Goal: Navigation & Orientation: Find specific page/section

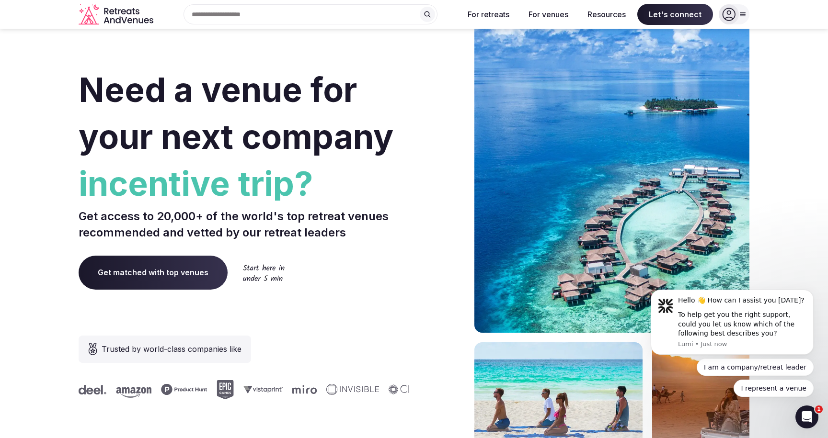
click at [375, 192] on span "incentive trip?" at bounding box center [244, 183] width 331 height 47
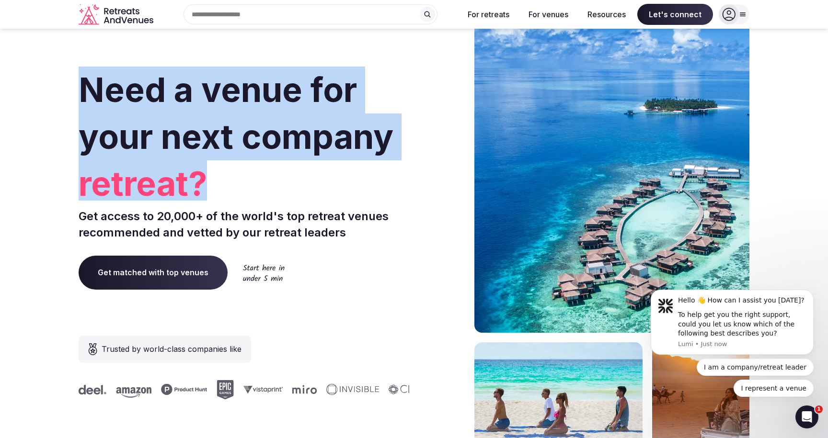
drag, startPoint x: 214, startPoint y: 184, endPoint x: 87, endPoint y: 96, distance: 154.9
click at [87, 95] on h1 "Need a venue for your next company retreat?" at bounding box center [244, 134] width 331 height 134
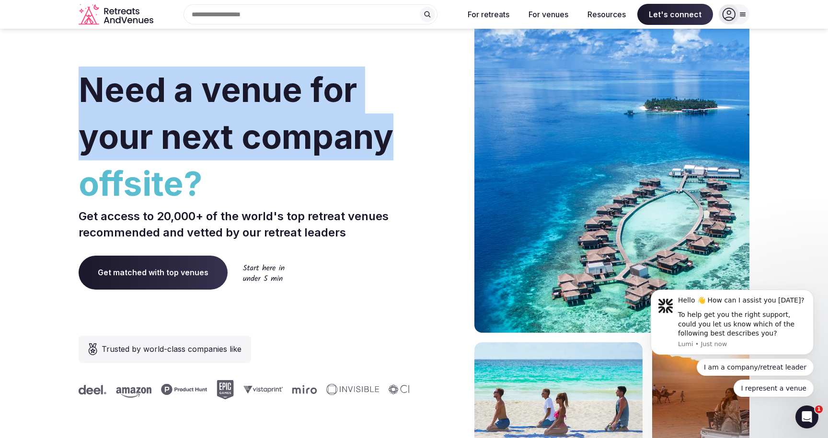
click at [241, 165] on span "offsite?" at bounding box center [244, 183] width 331 height 47
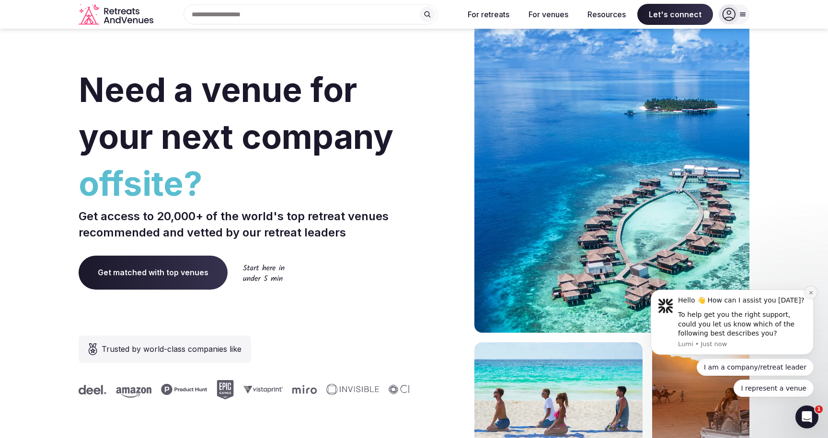
click at [810, 295] on icon "Dismiss notification" at bounding box center [810, 292] width 5 height 5
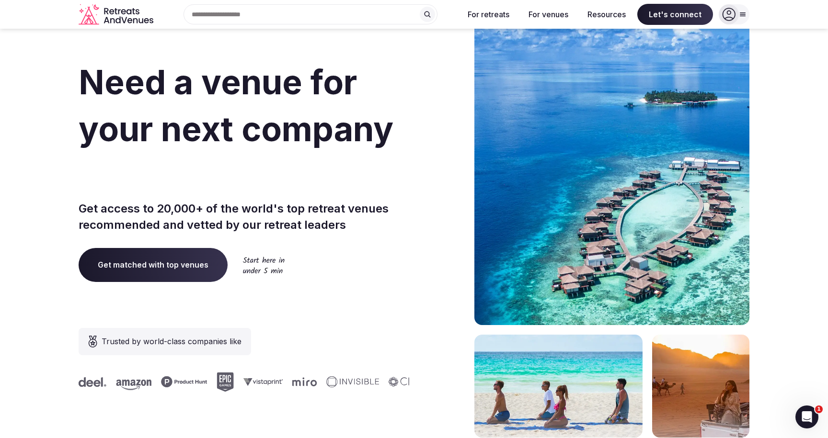
scroll to position [18, 0]
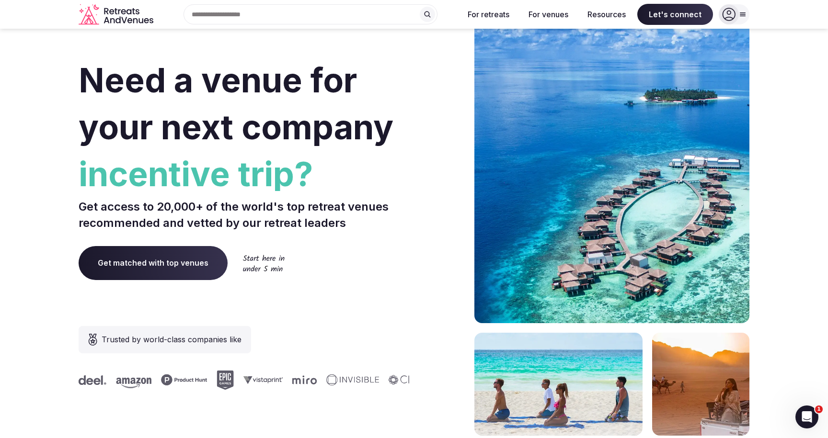
click at [360, 176] on span "incentive trip?" at bounding box center [244, 174] width 331 height 47
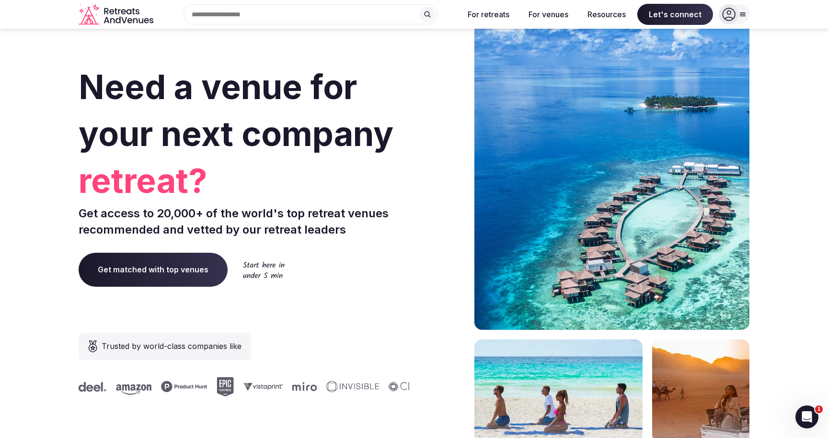
scroll to position [16, 0]
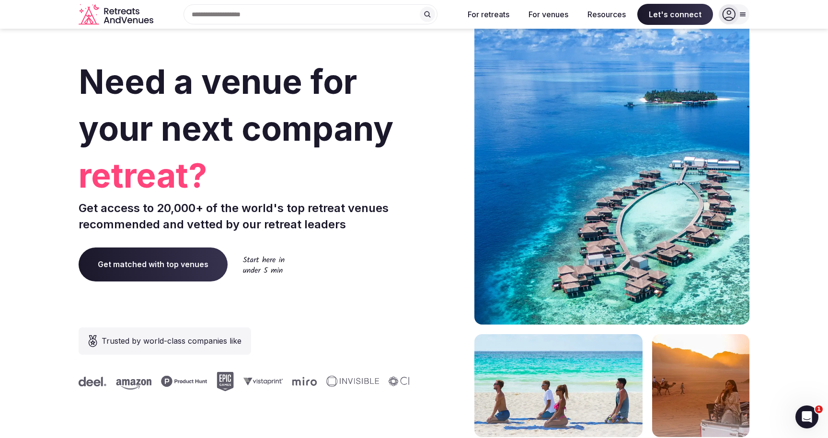
click at [195, 257] on span "Get matched with top venues" at bounding box center [153, 265] width 149 height 34
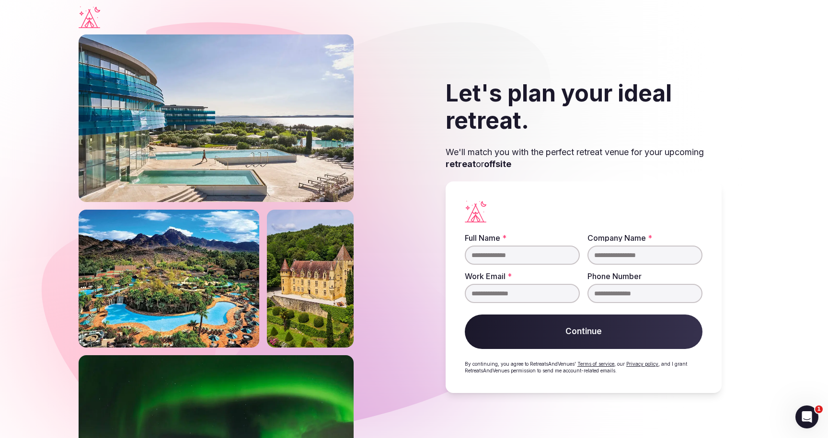
scroll to position [16, 0]
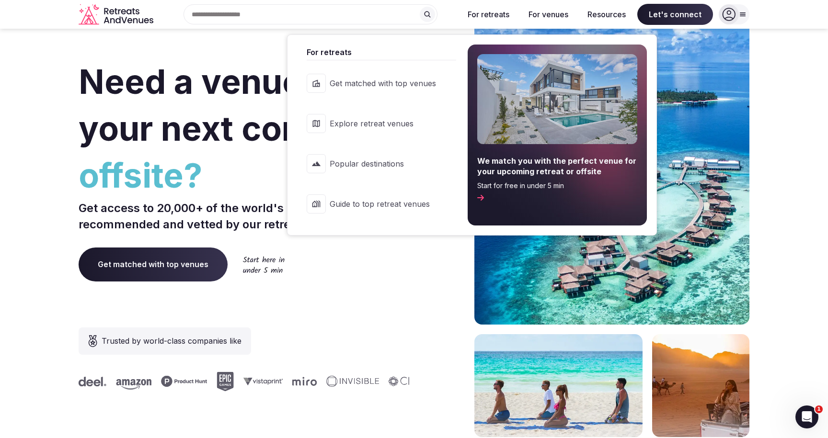
click at [403, 124] on span "Explore retreat venues" at bounding box center [383, 123] width 106 height 11
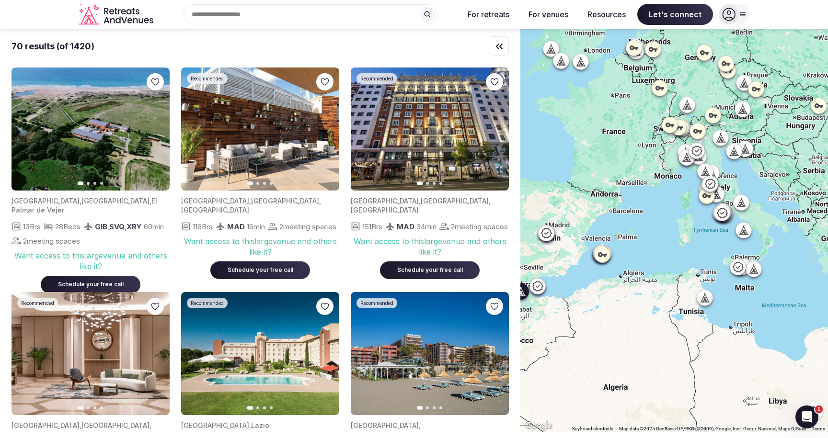
click at [158, 126] on icon "button" at bounding box center [156, 130] width 8 height 8
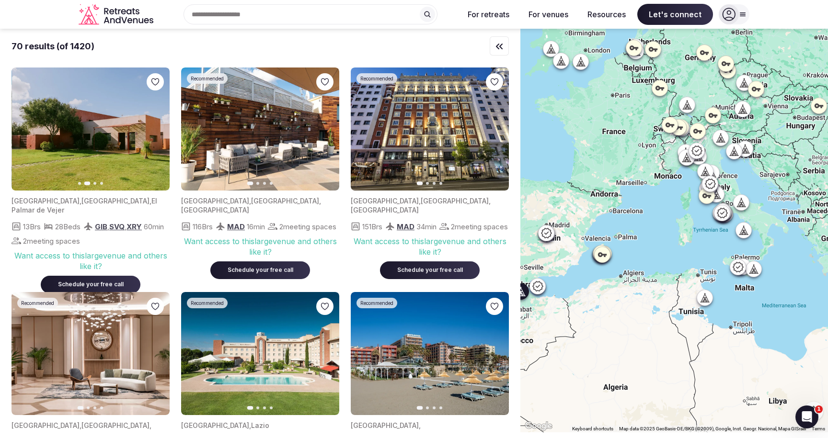
click at [158, 127] on icon "button" at bounding box center [156, 130] width 8 height 8
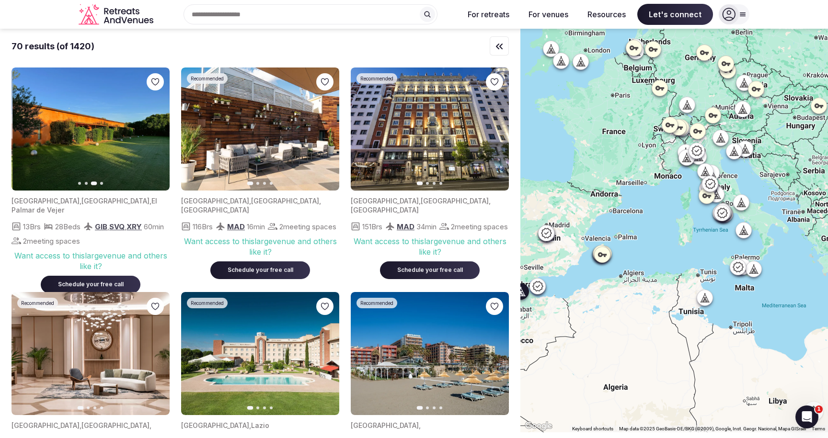
click at [158, 127] on icon "button" at bounding box center [156, 130] width 8 height 8
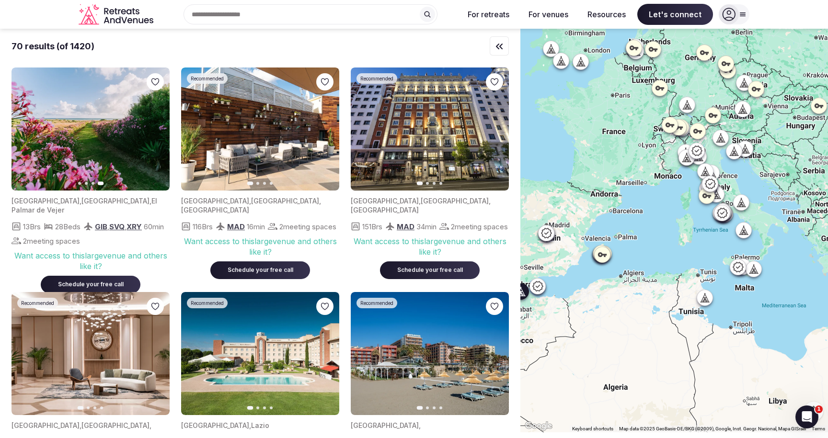
click at [98, 147] on img at bounding box center [90, 129] width 158 height 123
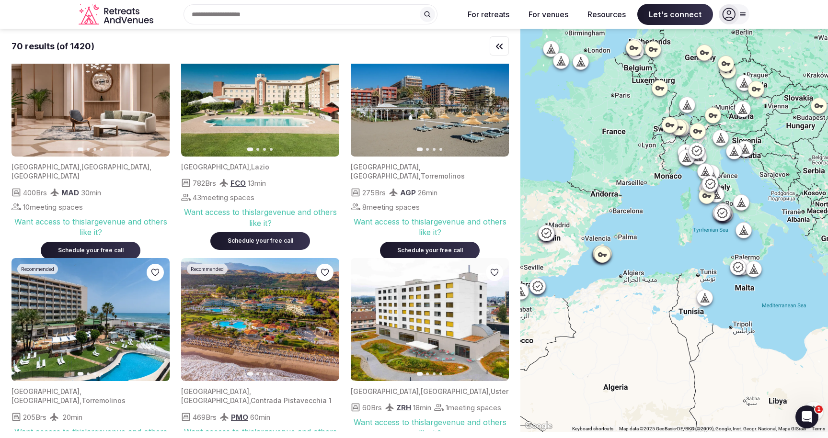
scroll to position [33, 0]
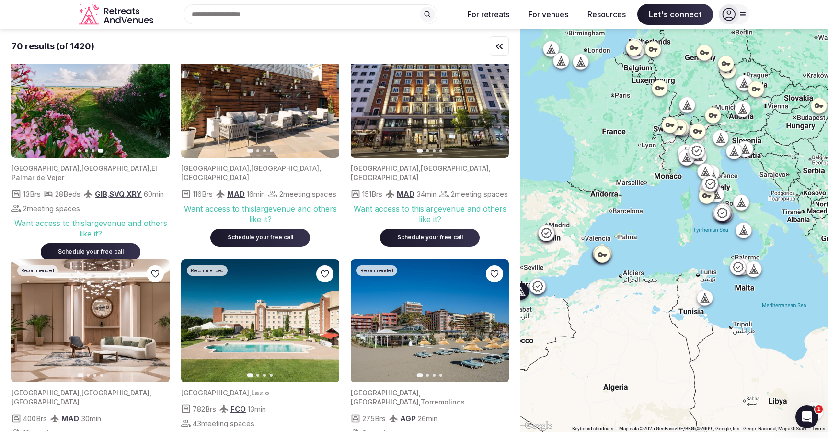
click at [90, 137] on img at bounding box center [90, 96] width 158 height 123
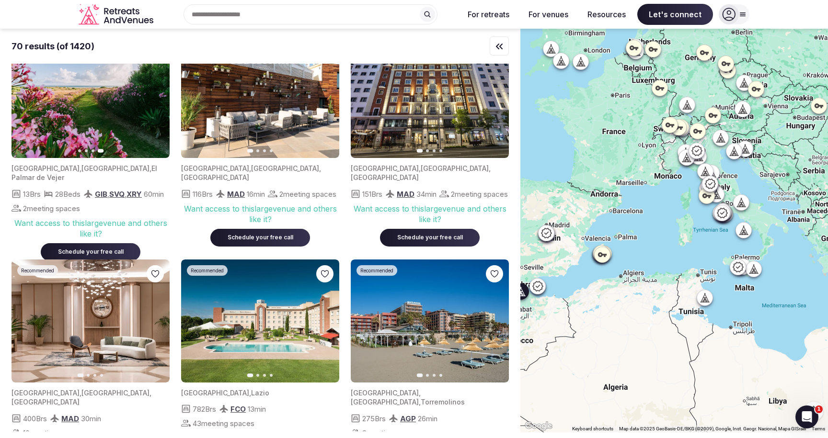
click at [90, 137] on img at bounding box center [90, 96] width 158 height 123
